Goal: Task Accomplishment & Management: Manage account settings

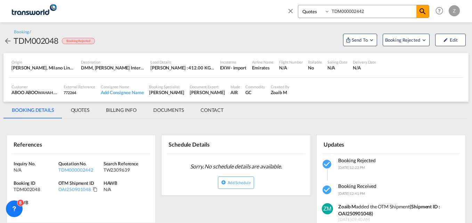
select select "Quotes"
click at [286, 9] on md-icon "icon-close" at bounding box center [290, 11] width 8 height 8
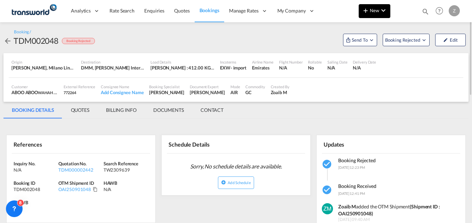
click at [369, 15] on button "New" at bounding box center [374, 11] width 32 height 14
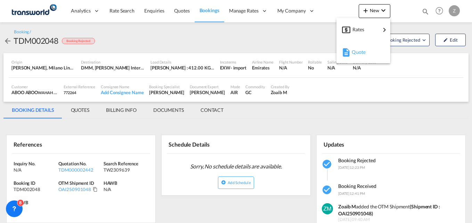
click at [366, 50] on div "Quote" at bounding box center [364, 51] width 26 height 17
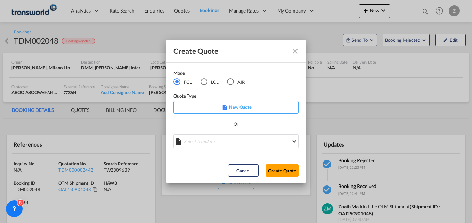
click at [231, 79] on div "AIR" at bounding box center [230, 81] width 7 height 7
click at [277, 176] on button "Create Quote" at bounding box center [281, 170] width 33 height 12
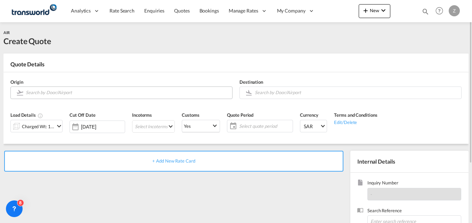
click at [64, 91] on input "Search by Door/Airport" at bounding box center [127, 92] width 203 height 12
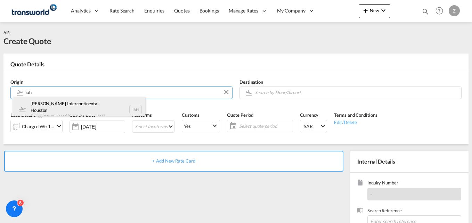
click at [71, 105] on div "[PERSON_NAME] Intercontinental Houston Houston , [GEOGRAPHIC_DATA] IAH" at bounding box center [79, 109] width 132 height 25
type input "[PERSON_NAME] Intercontinental Houston, [GEOGRAPHIC_DATA], [GEOGRAPHIC_DATA]"
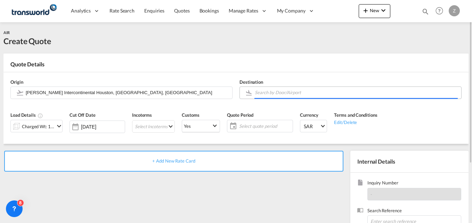
click at [278, 95] on input "Search by Door/Airport" at bounding box center [356, 92] width 203 height 12
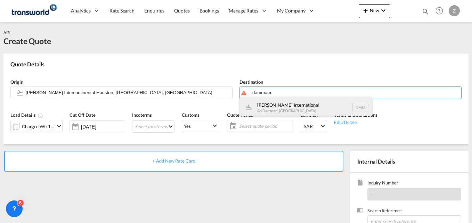
click at [277, 106] on div "[PERSON_NAME] International Ad Dammam , [GEOGRAPHIC_DATA] DMM" at bounding box center [306, 107] width 132 height 21
type input "[PERSON_NAME] International, Ad Dammam, DMM"
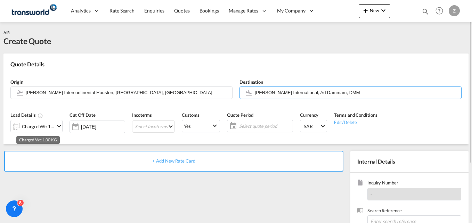
click at [44, 127] on div "Charged Wt: 1.00 KG" at bounding box center [38, 127] width 33 height 10
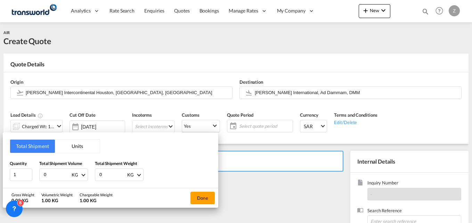
click at [47, 176] on input "0" at bounding box center [57, 175] width 28 height 12
type input "270"
click at [106, 176] on input "0" at bounding box center [113, 175] width 28 height 12
type input "270"
click at [201, 195] on button "Done" at bounding box center [202, 198] width 24 height 12
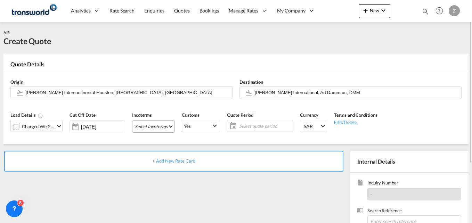
click at [160, 124] on md-select "Select Incoterms CFR - import Cost and Freight CFR - export Cost and Freight DA…" at bounding box center [153, 126] width 43 height 12
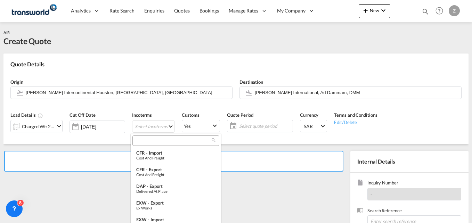
click at [140, 141] on input "search" at bounding box center [172, 140] width 77 height 6
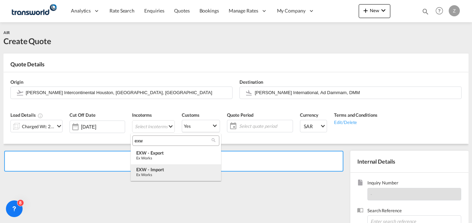
type input "exw"
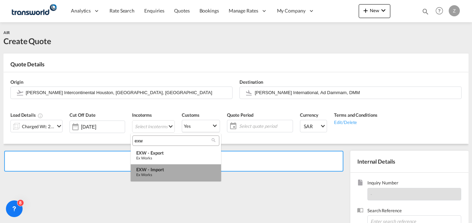
click at [151, 174] on div "Ex Works" at bounding box center [175, 174] width 79 height 5
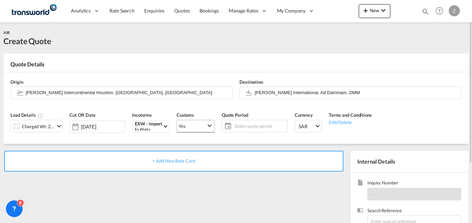
click at [203, 125] on span "Yes" at bounding box center [192, 126] width 28 height 6
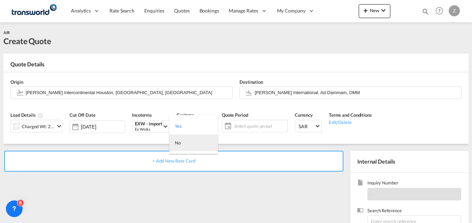
click at [180, 144] on div "No" at bounding box center [178, 143] width 6 height 6
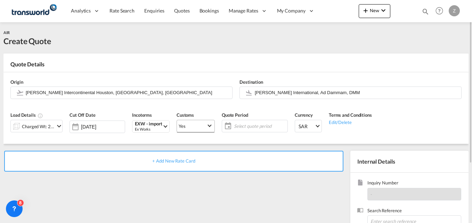
click at [194, 128] on span "Yes" at bounding box center [192, 126] width 28 height 6
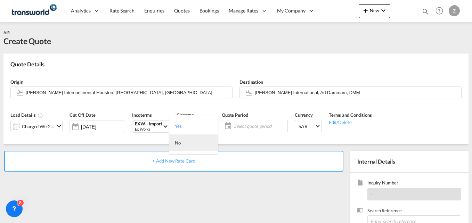
click at [189, 140] on md-option "No" at bounding box center [193, 142] width 49 height 17
click at [256, 122] on span "Select quote period" at bounding box center [259, 126] width 55 height 10
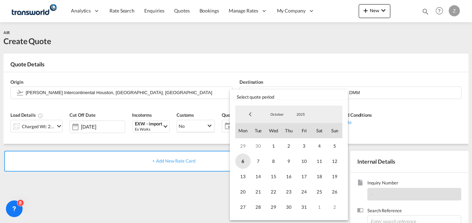
click at [239, 161] on span "6" at bounding box center [242, 160] width 15 height 15
click at [305, 209] on span "31" at bounding box center [303, 206] width 15 height 15
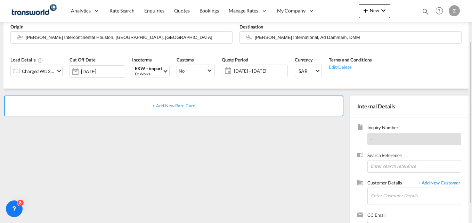
scroll to position [56, 0]
click at [376, 164] on input at bounding box center [414, 166] width 94 height 12
paste input "TW0110755"
type input "TW0110755"
click at [376, 193] on input "Enter Customer Details" at bounding box center [415, 195] width 90 height 16
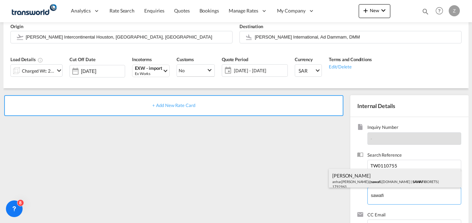
click at [349, 175] on div "[PERSON_NAME] anhar.[PERSON_NAME]@ sawafi .[DOMAIN_NAME] | SAWAFI BORETS | 1792…" at bounding box center [394, 181] width 132 height 24
type input "[PERSON_NAME], [PERSON_NAME], [EMAIL_ADDRESS][PERSON_NAME][DOMAIN_NAME]"
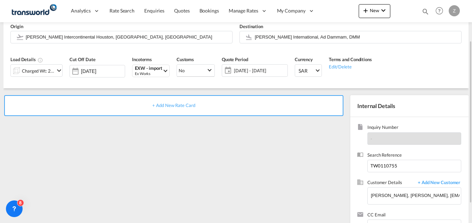
click at [172, 109] on div "+ Add New Rate Card" at bounding box center [173, 105] width 339 height 21
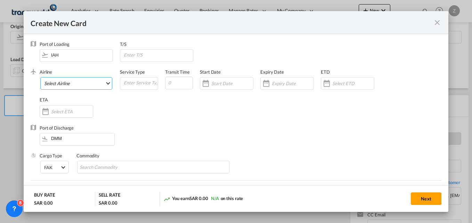
click at [66, 83] on md-select "Select Airline AIR EXPRESS S.A. (1166- / -) CMA CGM Air Cargo (1140-2C / -) DDW…" at bounding box center [76, 83] width 72 height 12
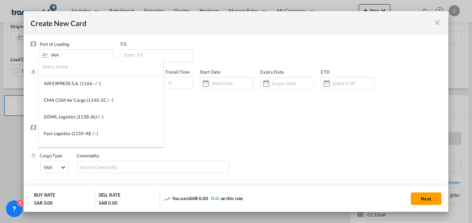
click at [72, 67] on input "search" at bounding box center [102, 66] width 121 height 17
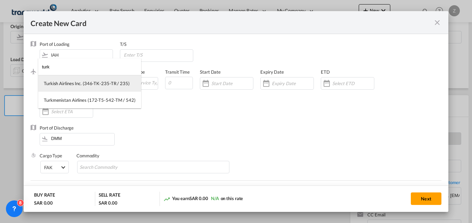
type input "turk"
click at [72, 78] on md-option "Turkish Airlines Inc. (346-TK-235-TR / 235)" at bounding box center [89, 83] width 103 height 17
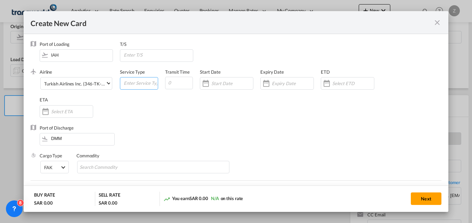
click at [142, 83] on input "Create New Card ..." at bounding box center [140, 82] width 35 height 10
type input "AIR"
click at [183, 84] on input "Create New Card ..." at bounding box center [179, 83] width 28 height 12
type input "5"
click at [213, 82] on input "Create New Card ..." at bounding box center [232, 84] width 42 height 6
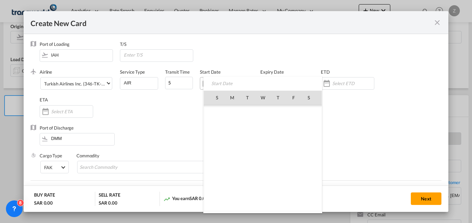
scroll to position [160925, 0]
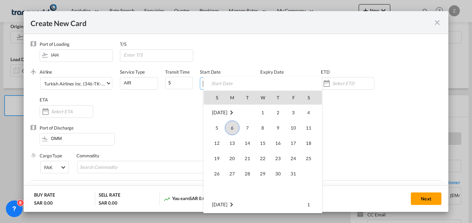
click at [230, 126] on span "6" at bounding box center [232, 127] width 15 height 15
type input "[DATE]"
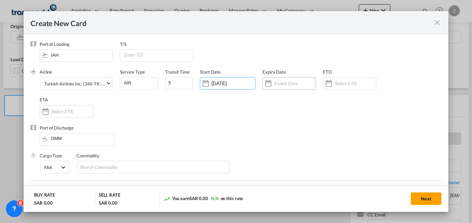
click at [274, 83] on input "Create New Card ..." at bounding box center [295, 84] width 42 height 6
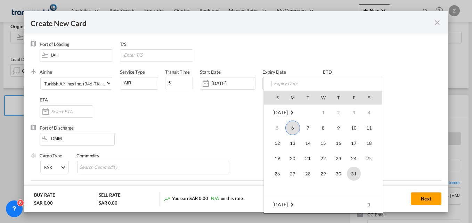
click at [349, 169] on span "31" at bounding box center [354, 174] width 14 height 14
type input "[DATE]"
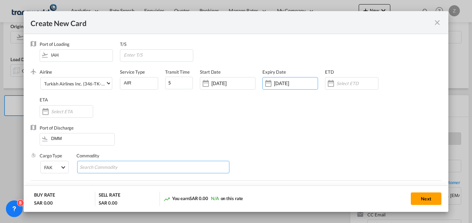
click at [100, 161] on md-chips-wrap "Chips container with autocompletion. Enter the text area, type text to search, …" at bounding box center [153, 167] width 152 height 12
type input "GC"
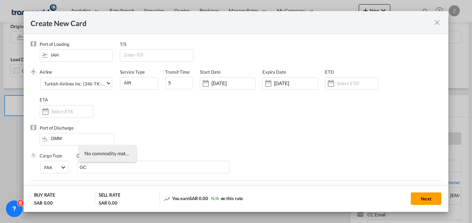
click at [199, 128] on div "Port of Discharge DMM" at bounding box center [236, 139] width 410 height 28
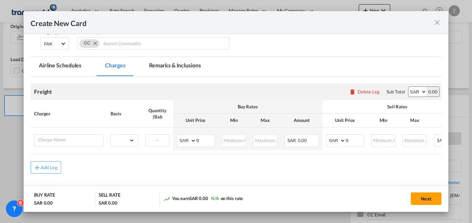
scroll to position [124, 0]
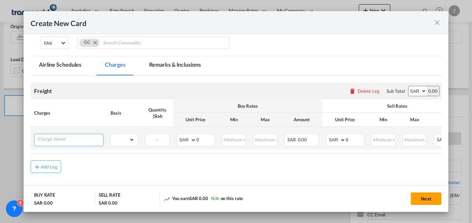
click at [64, 142] on input "Charge Name" at bounding box center [70, 139] width 66 height 10
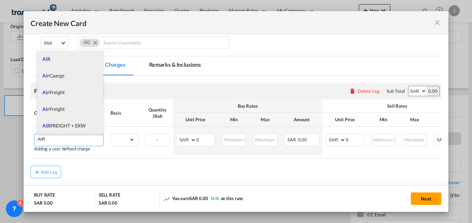
click at [64, 124] on span "AIR FREIGHT + EXW" at bounding box center [63, 126] width 43 height 6
type input "AIR FREIGHT + EXW"
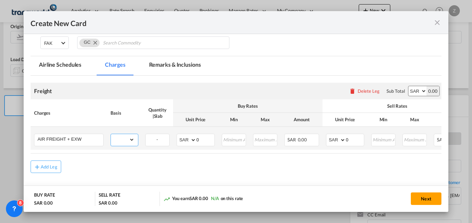
click at [126, 143] on select "gross_weight volumetric_weight per_shipment per_bl per_km % on air freight per_…" at bounding box center [123, 139] width 24 height 11
select select "per_shipment"
click at [111, 134] on select "gross_weight volumetric_weight per_shipment per_bl per_km % on air freight per_…" at bounding box center [123, 139] width 24 height 11
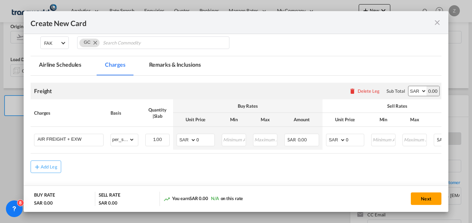
click at [410, 90] on select "AED AFN ALL AMD ANG AOA ARS AUD AWG AZN BAM BBD BDT BGN BHD BIF BMD BND [PERSON…" at bounding box center [417, 91] width 18 height 10
select select "string:USD"
click at [408, 86] on select "AED AFN ALL AMD ANG AOA ARS AUD AWG AZN BAM BBD BDT BGN BHD BIF BMD BND [PERSON…" at bounding box center [417, 91] width 18 height 10
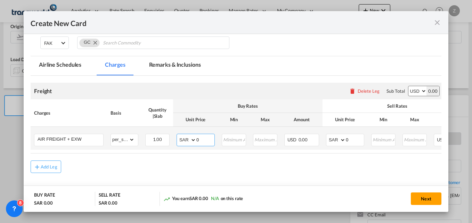
click at [190, 140] on select "AED AFN ALL AMD ANG AOA ARS AUD AWG AZN BAM BBD BDT BGN BHD BIF BMD BND [PERSON…" at bounding box center [187, 140] width 18 height 10
select select "string:USD"
click at [178, 135] on select "AED AFN ALL AMD ANG AOA ARS AUD AWG AZN BAM BBD BDT BGN BHD BIF BMD BND [PERSON…" at bounding box center [187, 140] width 18 height 10
click at [332, 139] on select "AED AFN ALL AMD ANG AOA ARS AUD AWG AZN BAM BBD BDT BGN BHD BIF BMD BND [PERSON…" at bounding box center [336, 140] width 18 height 10
select select "string:USD"
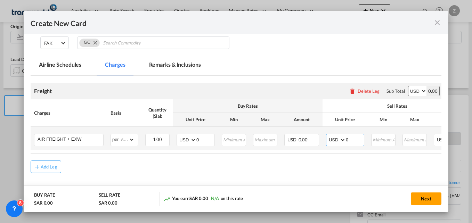
click at [327, 135] on select "AED AFN ALL AMD ANG AOA ARS AUD AWG AZN BAM BBD BDT BGN BHD BIF BMD BND [PERSON…" at bounding box center [336, 140] width 18 height 10
click at [203, 140] on input "0" at bounding box center [205, 139] width 18 height 10
type input "865"
click at [348, 142] on input "0" at bounding box center [354, 139] width 18 height 10
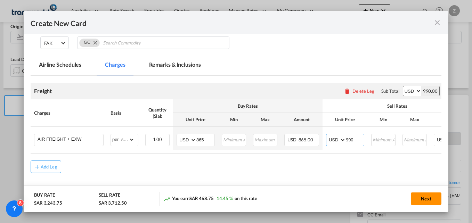
type input "990"
click at [417, 202] on button "Next" at bounding box center [425, 198] width 31 height 12
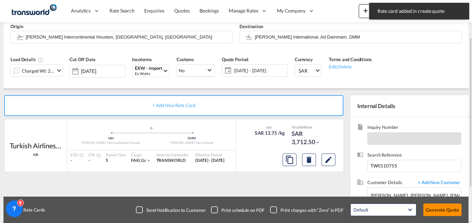
click at [441, 207] on button "Generate Quote" at bounding box center [442, 209] width 38 height 12
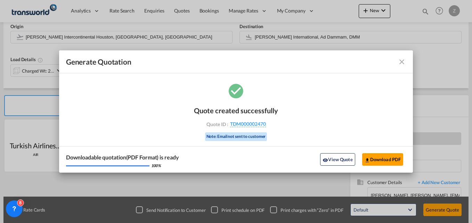
click at [399, 65] on md-icon "icon-close fg-AAA8AD cursor m-0" at bounding box center [401, 62] width 8 height 8
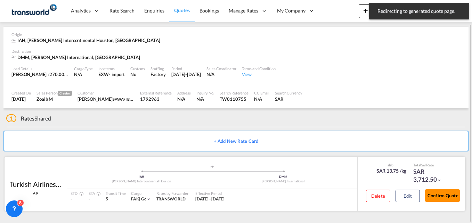
click at [434, 195] on button "Confirm Quote" at bounding box center [442, 195] width 35 height 12
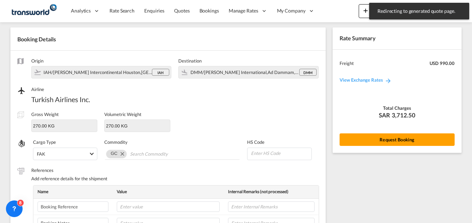
scroll to position [244, 0]
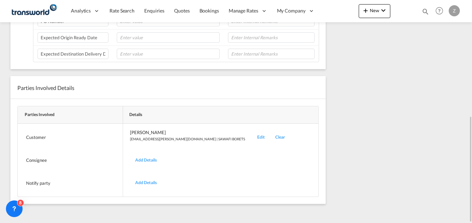
click at [252, 139] on div "Edit" at bounding box center [261, 137] width 18 height 16
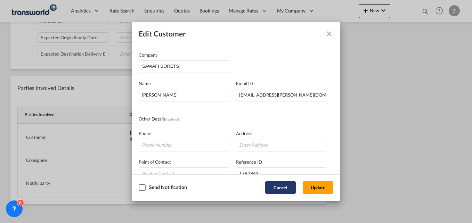
click at [284, 191] on button "Cancel" at bounding box center [280, 187] width 31 height 12
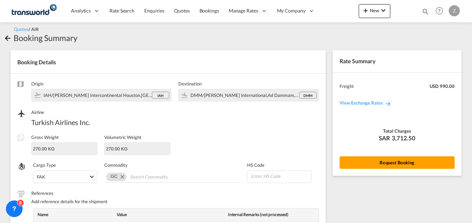
scroll to position [0, 0]
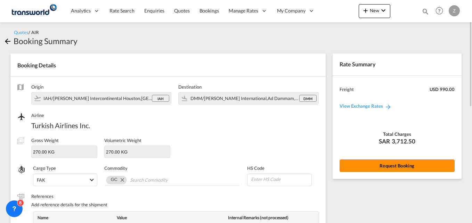
click at [380, 162] on button "Request Booking" at bounding box center [396, 165] width 115 height 12
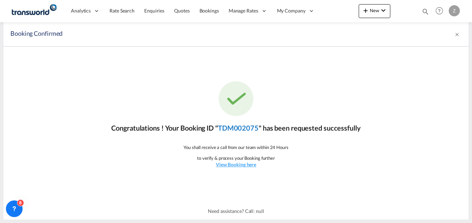
click at [249, 129] on link "TDM002075" at bounding box center [238, 128] width 41 height 8
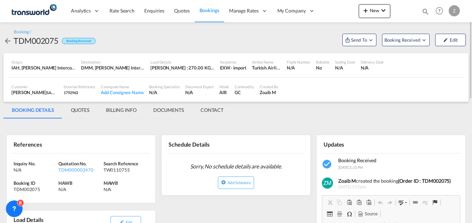
click at [217, 111] on md-tab-item "CONTACT" at bounding box center [212, 110] width 40 height 17
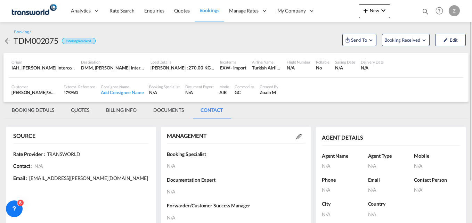
click at [295, 137] on div at bounding box center [298, 136] width 12 height 7
click at [301, 136] on md-icon at bounding box center [299, 137] width 6 height 6
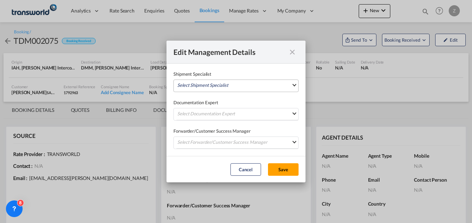
click at [212, 86] on md-select "Select Shipment Specialist [PERSON_NAME] W [PERSON_NAME][EMAIL_ADDRESS][PERSON_…" at bounding box center [235, 86] width 125 height 12
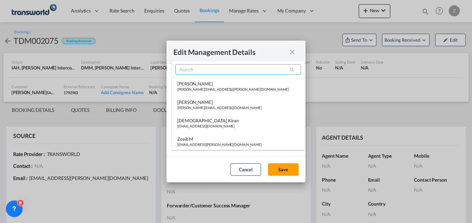
click at [199, 70] on input "search" at bounding box center [238, 69] width 126 height 10
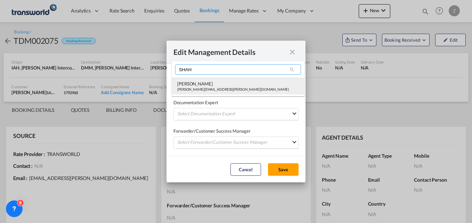
type input "SHAH"
click at [195, 86] on div "[PERSON_NAME]" at bounding box center [232, 84] width 111 height 6
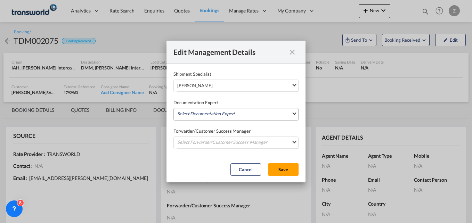
click at [192, 114] on md-select "Select Documentation Expert [PERSON_NAME] W [PERSON_NAME][EMAIL_ADDRESS][PERSON…" at bounding box center [235, 114] width 125 height 12
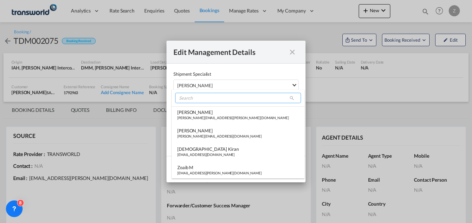
click at [191, 102] on input "search" at bounding box center [238, 98] width 126 height 10
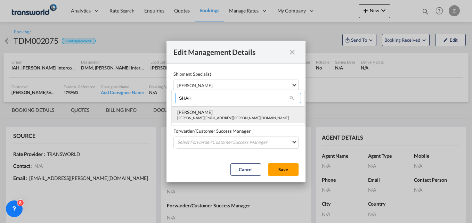
type input "SHAH"
click at [192, 111] on div "[PERSON_NAME]" at bounding box center [232, 112] width 111 height 6
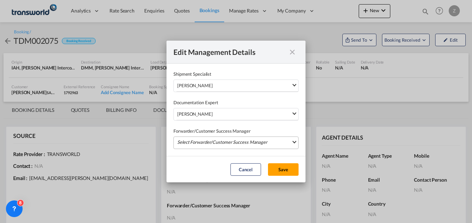
click at [192, 138] on md-select "Select Forwarder/Customer Success Manager [PERSON_NAME] [PERSON_NAME][EMAIL_ADD…" at bounding box center [235, 142] width 125 height 12
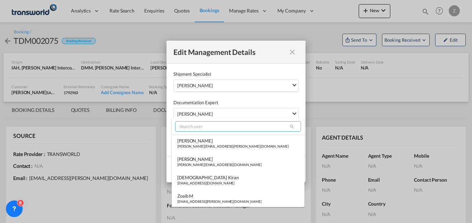
click at [191, 125] on input "search" at bounding box center [238, 126] width 126 height 10
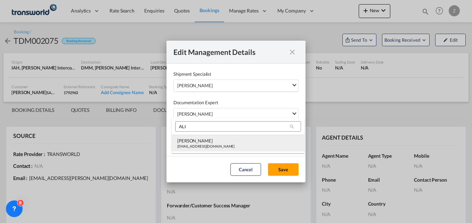
type input "ALI"
click at [191, 147] on div "[EMAIL_ADDRESS][DOMAIN_NAME]" at bounding box center [205, 146] width 57 height 5
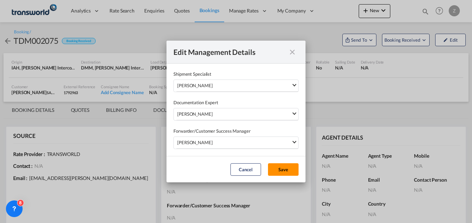
click at [275, 171] on button "Save" at bounding box center [283, 169] width 31 height 12
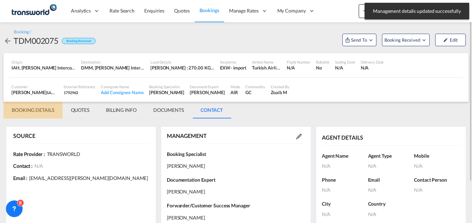
click at [41, 108] on md-tab-item "BOOKING DETAILS" at bounding box center [32, 110] width 59 height 17
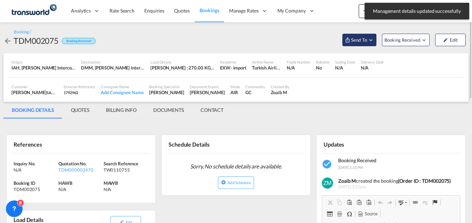
click at [364, 40] on span "Send To" at bounding box center [358, 39] width 17 height 7
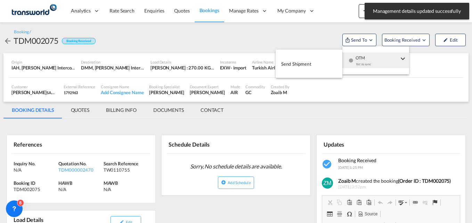
click at [311, 63] on span "Send Shipment" at bounding box center [296, 63] width 30 height 11
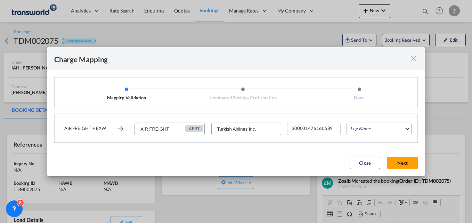
click at [370, 126] on md-select "Leg Name HANDLING ORIGIN HANDLING DESTINATION OTHERS TL PICK UP CUSTOMS ORIGIN …" at bounding box center [378, 129] width 65 height 12
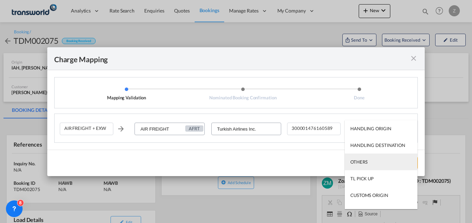
click at [360, 161] on div "OTHERS" at bounding box center [358, 162] width 17 height 6
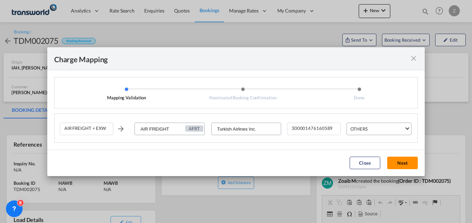
click at [392, 162] on button "Next" at bounding box center [402, 163] width 31 height 12
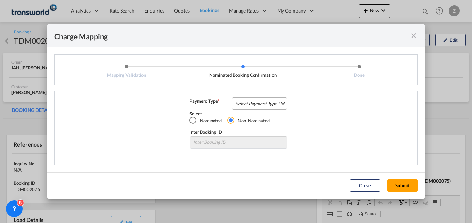
click at [263, 102] on md-select "Select Payment Type COLLECT PREPAID" at bounding box center [259, 103] width 55 height 12
click at [252, 101] on div "COLLECT" at bounding box center [246, 103] width 20 height 6
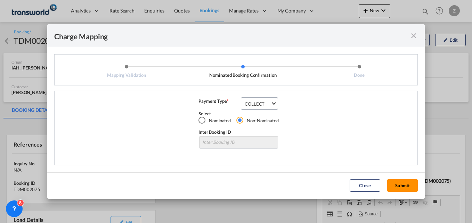
click at [401, 188] on button "Submit" at bounding box center [402, 185] width 31 height 12
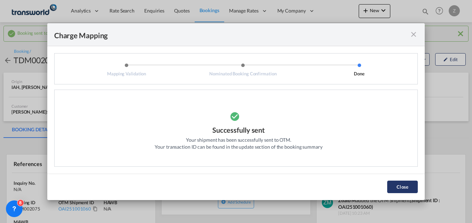
click at [412, 187] on button "Close" at bounding box center [402, 187] width 31 height 12
